Goal: Task Accomplishment & Management: Use online tool/utility

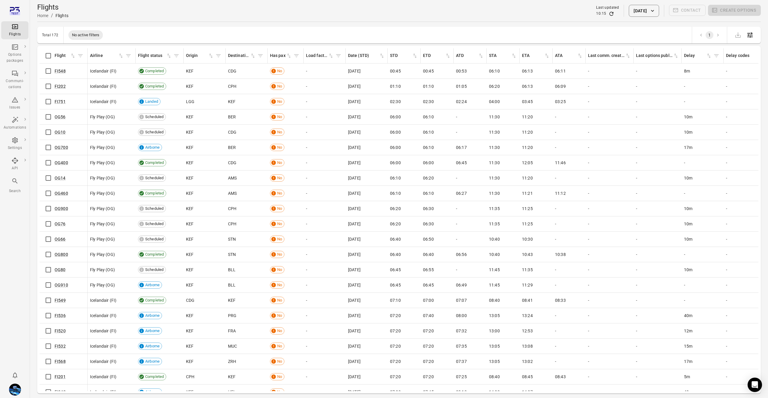
click at [57, 70] on div "FI548" at bounding box center [63, 71] width 43 height 13
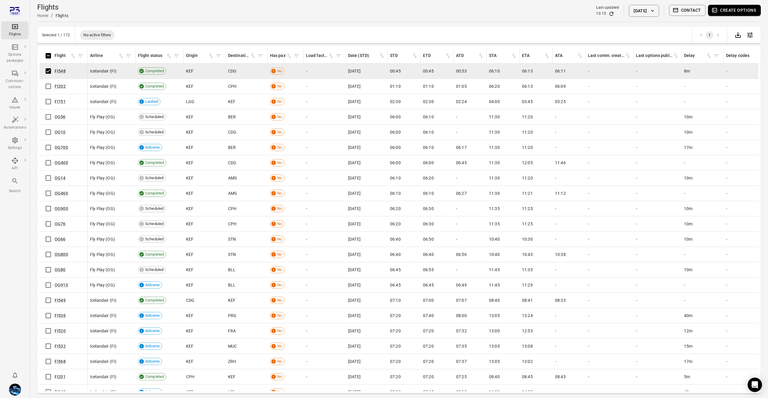
click at [728, 14] on button "Create options" at bounding box center [734, 10] width 53 height 11
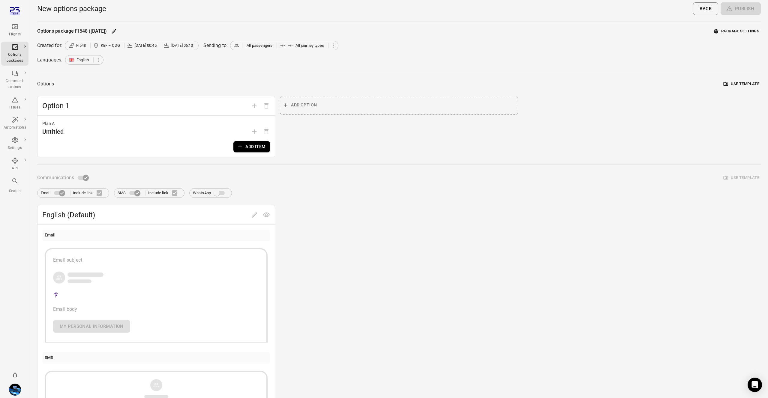
click at [739, 32] on button "Package settings" at bounding box center [737, 31] width 48 height 9
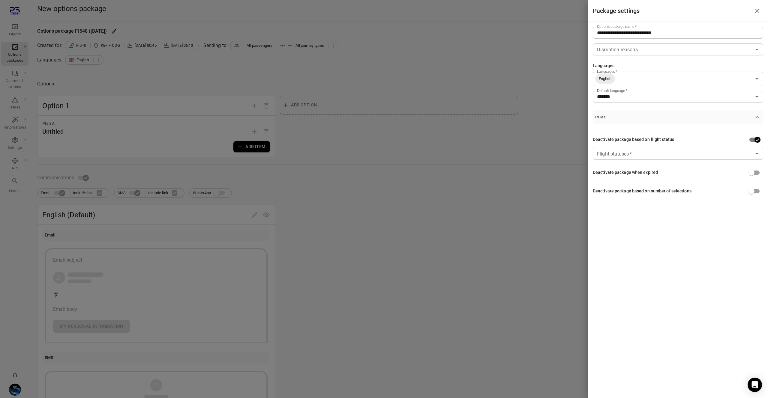
click at [647, 157] on input "Flight statuses   *" at bounding box center [673, 154] width 157 height 8
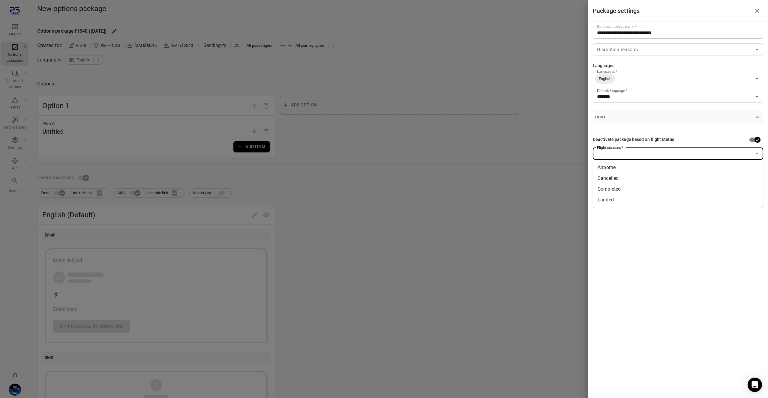
drag, startPoint x: 694, startPoint y: 141, endPoint x: 732, endPoint y: 139, distance: 38.5
click at [697, 140] on div "Deactivate package based on flight status" at bounding box center [678, 139] width 170 height 11
click at [753, 152] on div "Deactivate package based on flight status Deactivate package when expired Deact…" at bounding box center [678, 159] width 170 height 68
click at [758, 173] on icon "Choose date" at bounding box center [756, 172] width 7 height 7
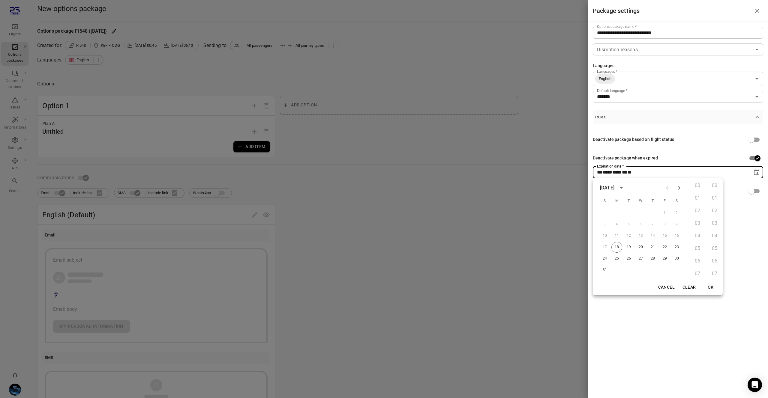
click at [641, 162] on div "Deactivate package when expired" at bounding box center [678, 158] width 170 height 11
